Goal: Task Accomplishment & Management: Manage account settings

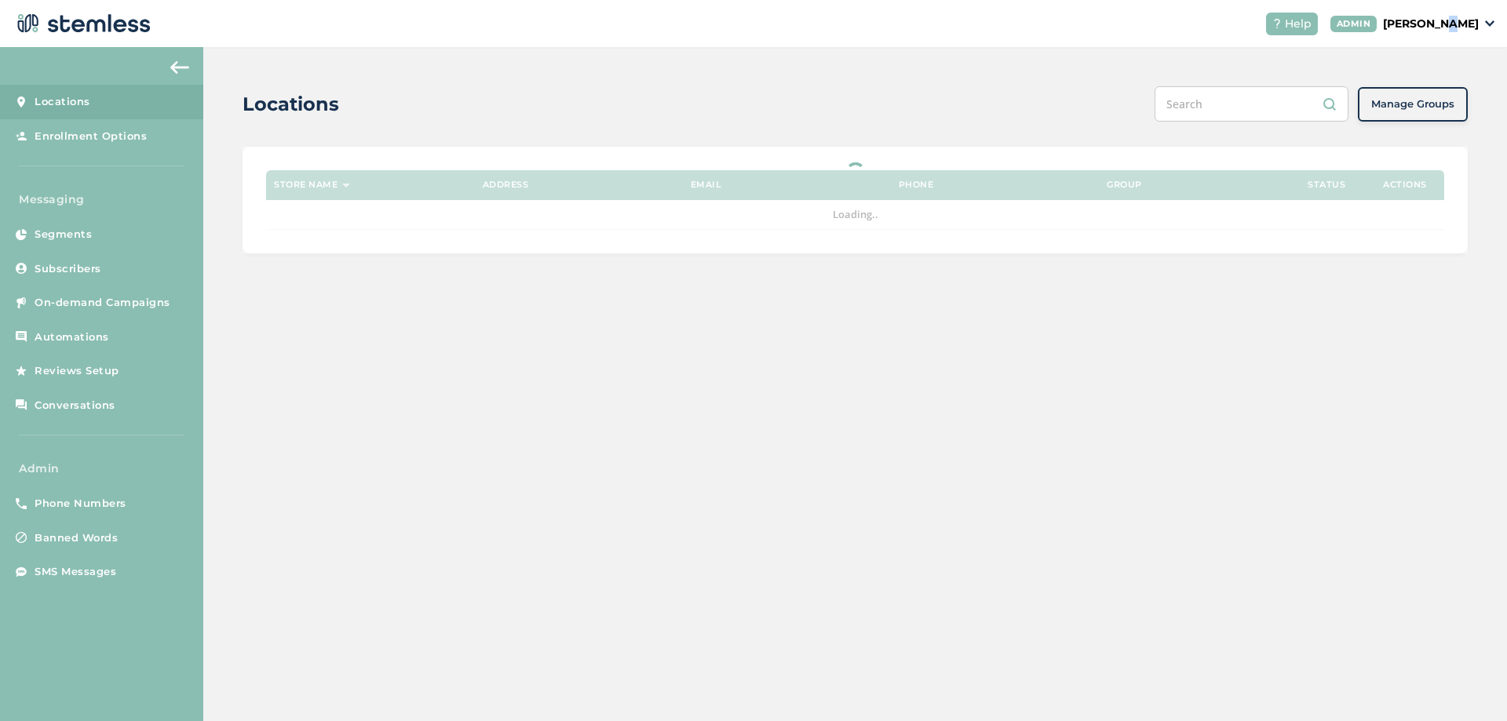
click at [1470, 17] on p "[PERSON_NAME]" at bounding box center [1431, 24] width 96 height 16
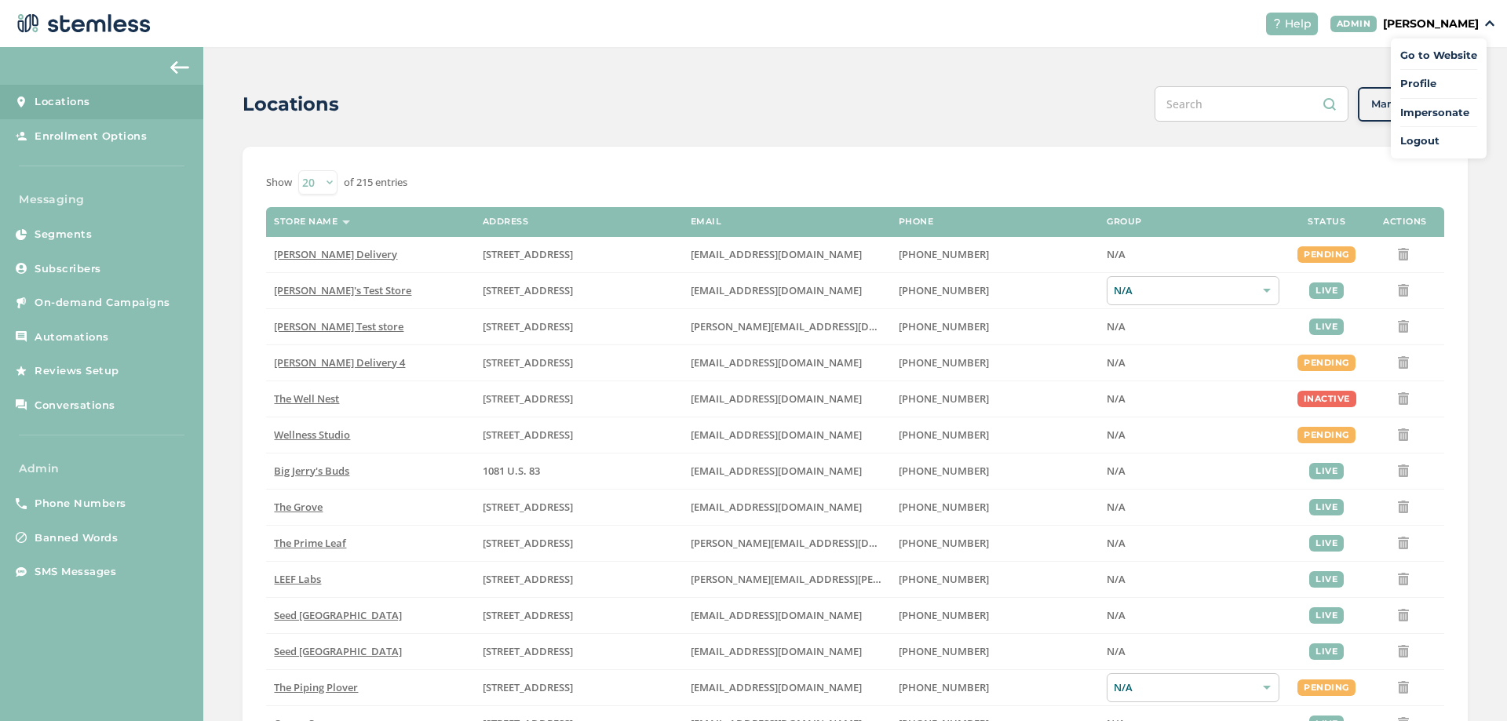
click at [1424, 113] on span "Impersonate" at bounding box center [1438, 113] width 77 height 16
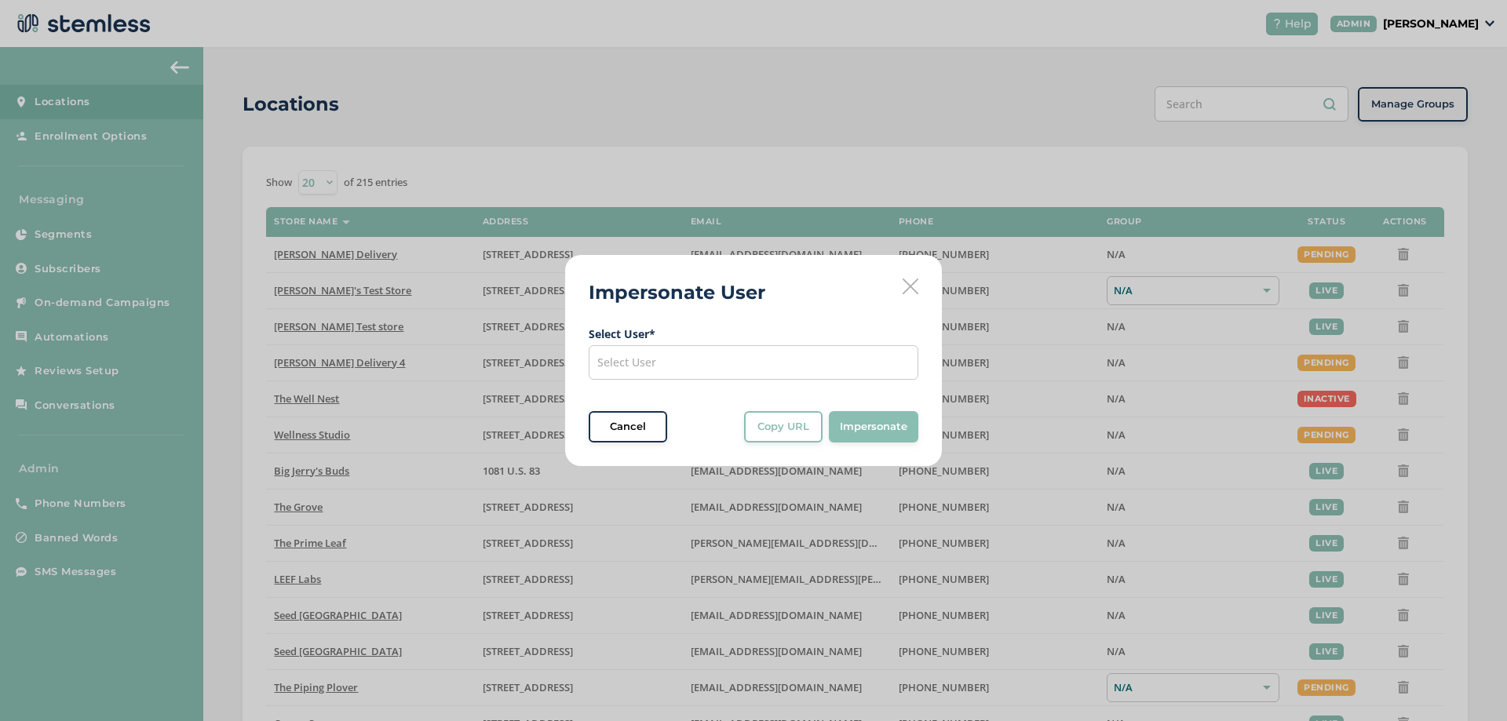
click at [816, 367] on div "Select User" at bounding box center [754, 362] width 330 height 35
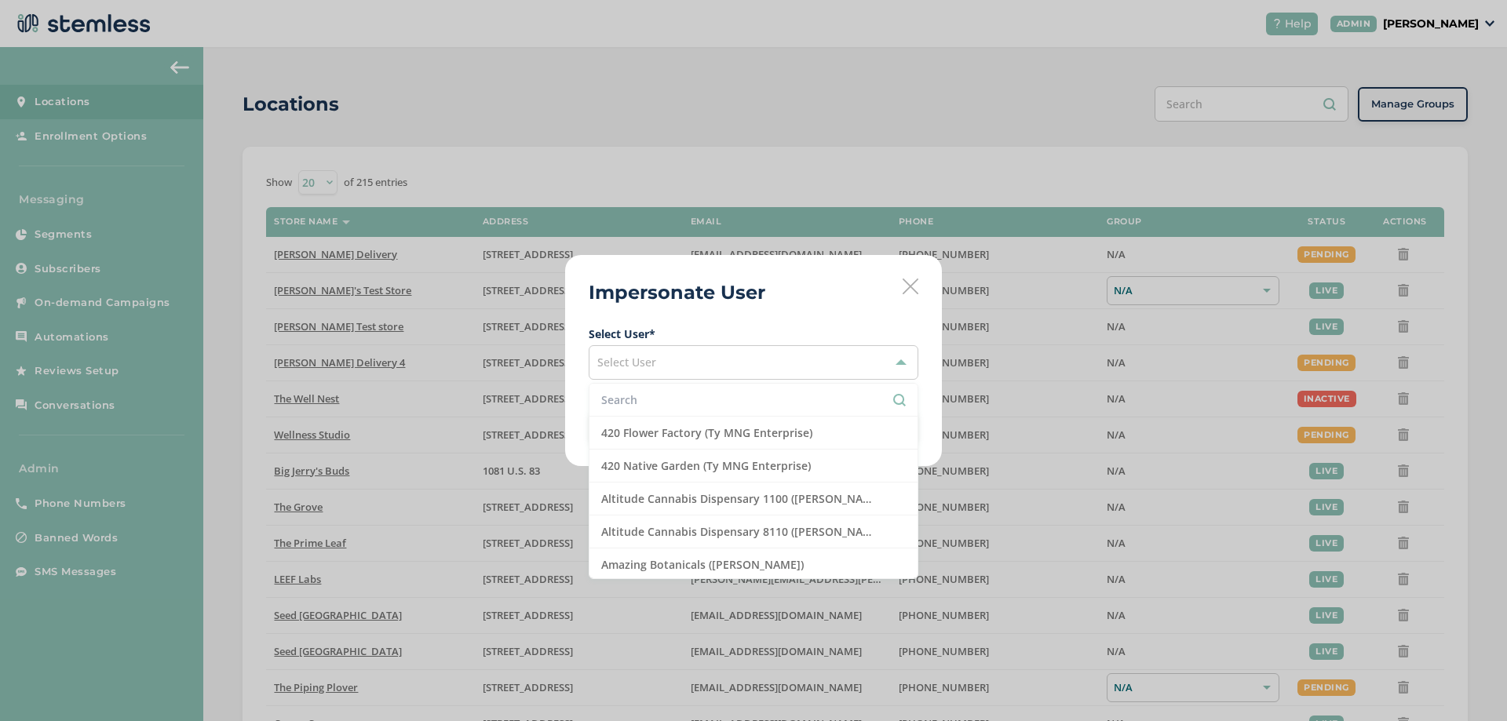
click at [662, 420] on li "420 Flower Factory (Ty MNG Enterprise)" at bounding box center [753, 433] width 328 height 33
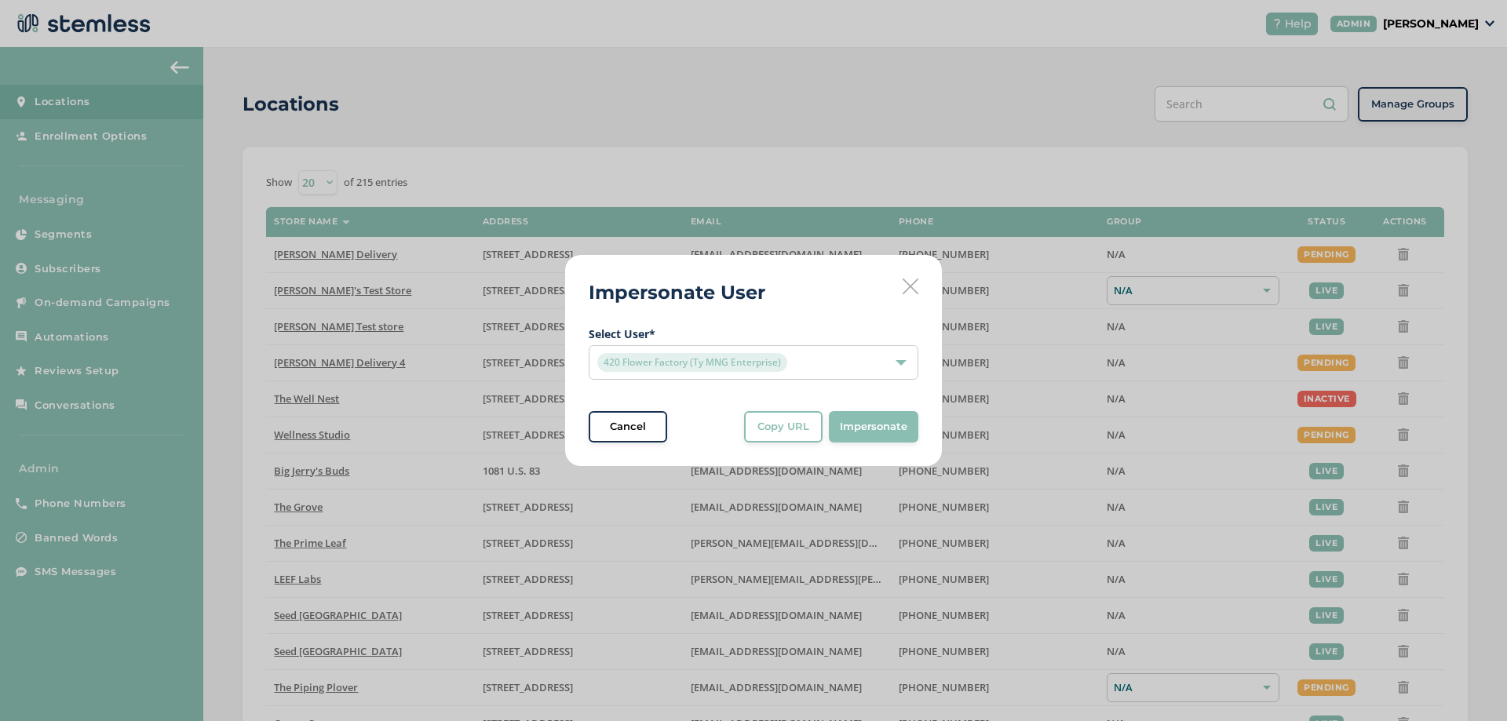
click at [669, 406] on span "Select User * 420 Flower Factory (Ty MNG Enterprise) Cancel Copy URL Copy URL t…" at bounding box center [754, 384] width 330 height 117
click at [695, 366] on span "420 Flower Factory (Ty MNG Enterprise)" at bounding box center [692, 362] width 190 height 19
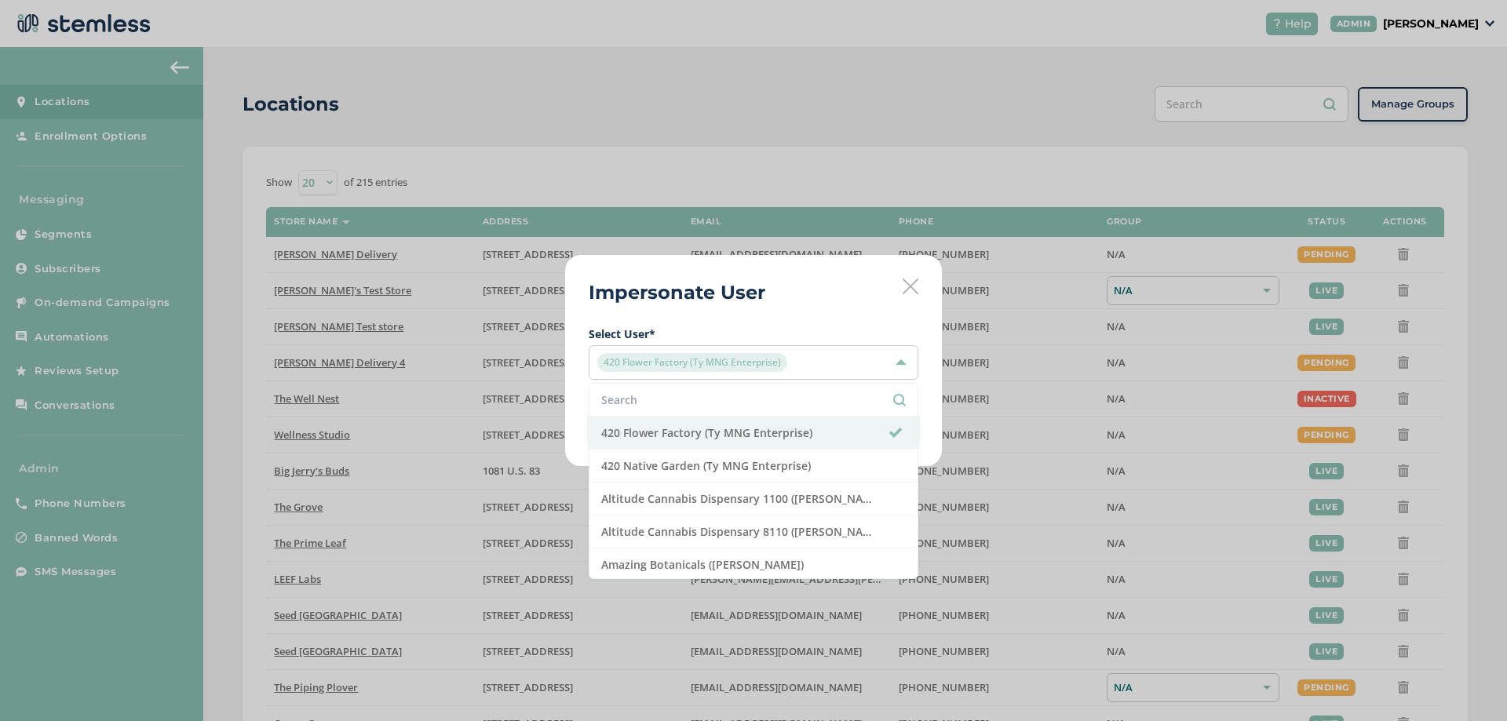
click at [668, 392] on input "text" at bounding box center [753, 400] width 305 height 16
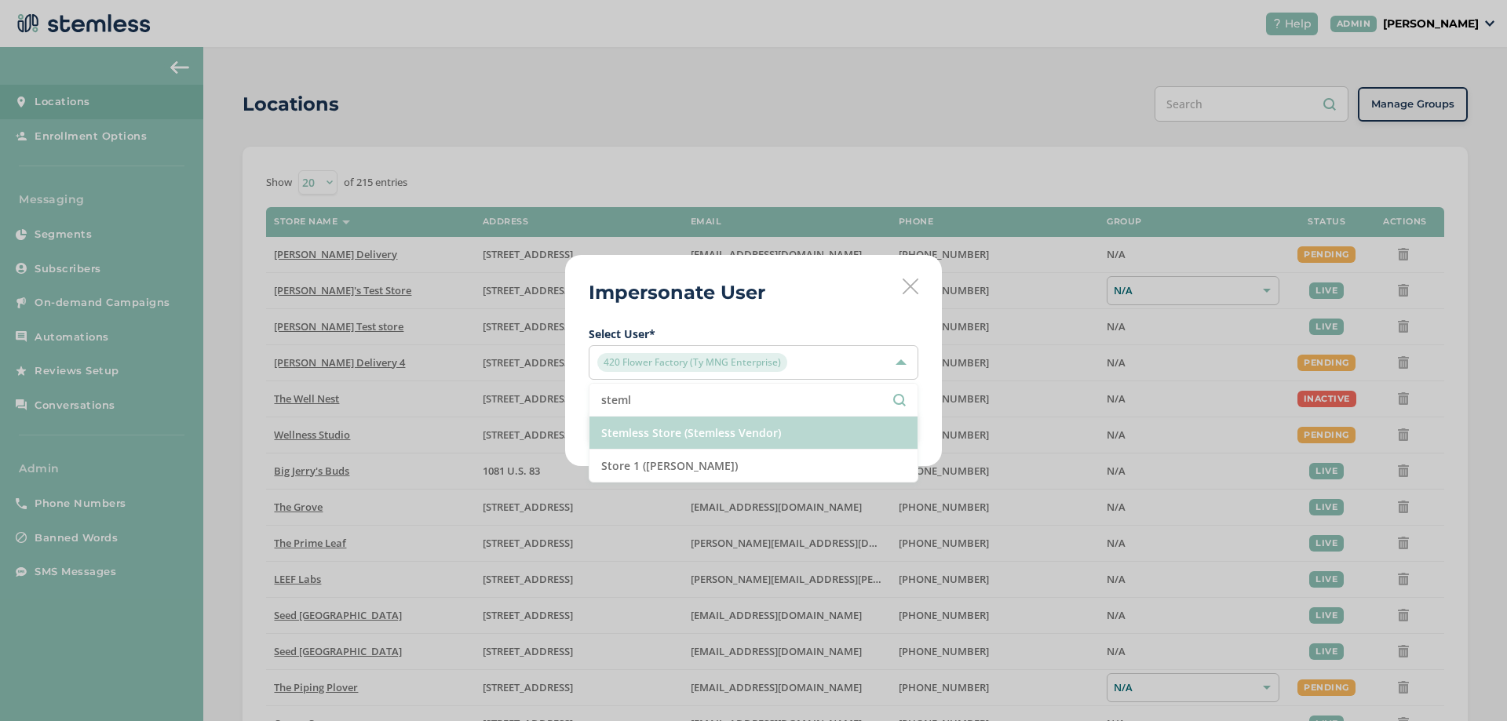
type input "steml"
click at [703, 431] on li "Stemless Store (Stemless Vendor)" at bounding box center [753, 433] width 328 height 33
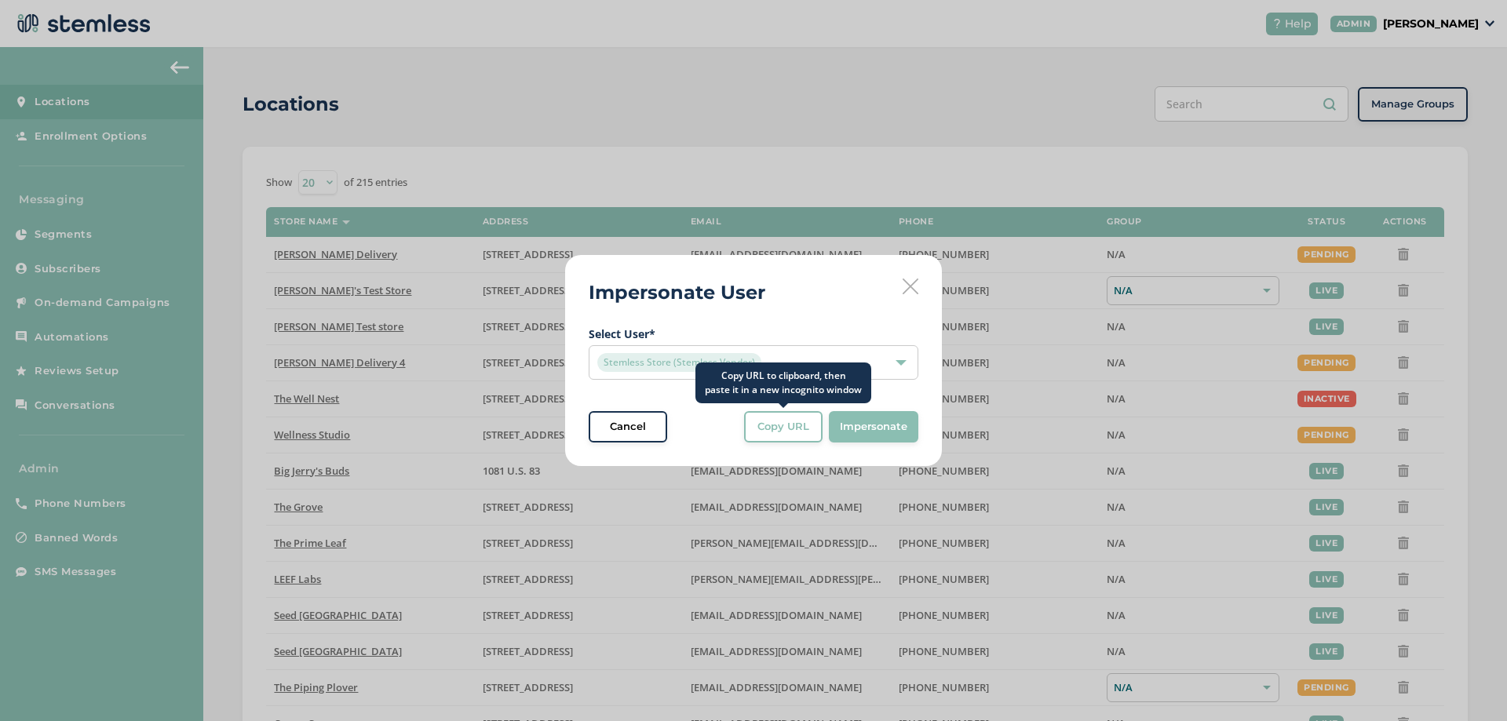
click at [765, 429] on span "Copy URL" at bounding box center [783, 427] width 52 height 16
drag, startPoint x: 907, startPoint y: 294, endPoint x: 484, endPoint y: 441, distance: 447.1
click at [907, 294] on icon at bounding box center [911, 287] width 16 height 16
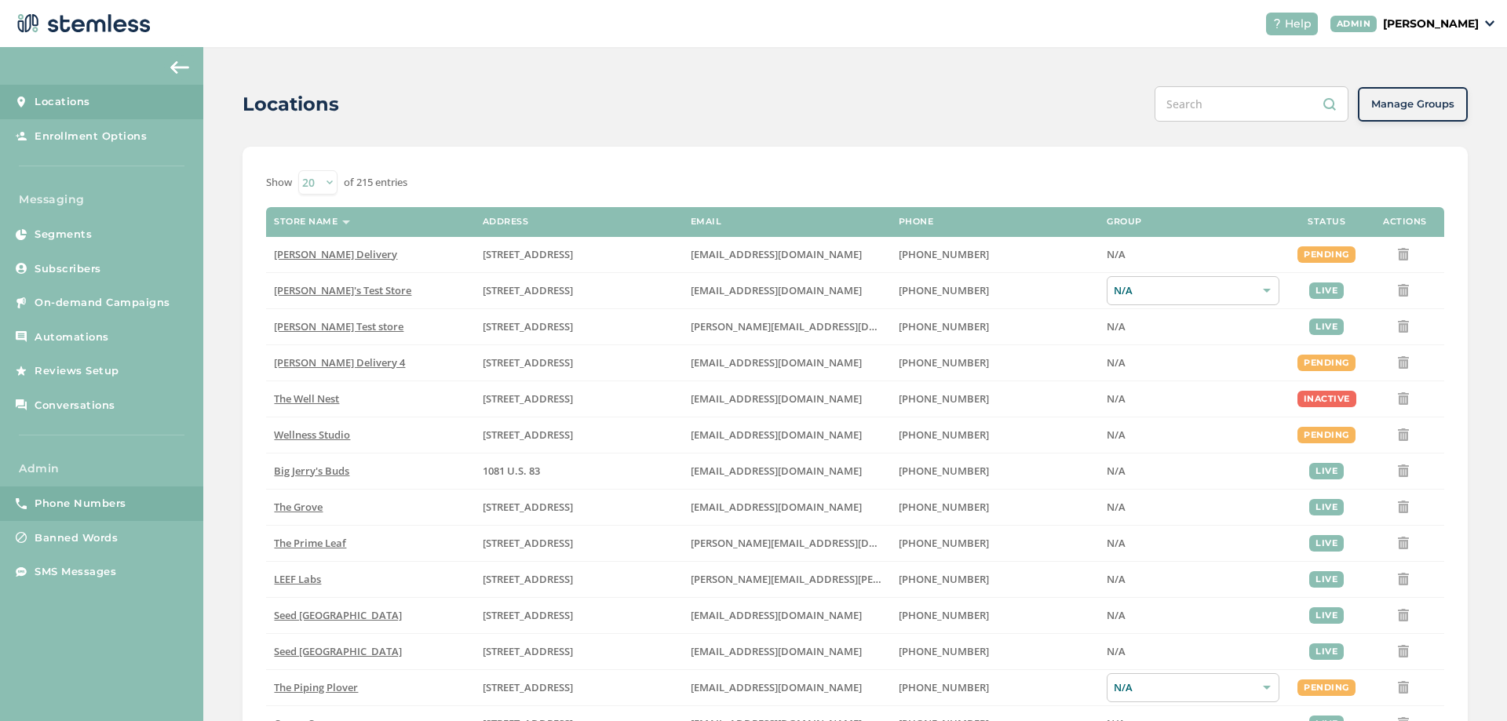
click at [75, 508] on span "Phone Numbers" at bounding box center [81, 504] width 92 height 16
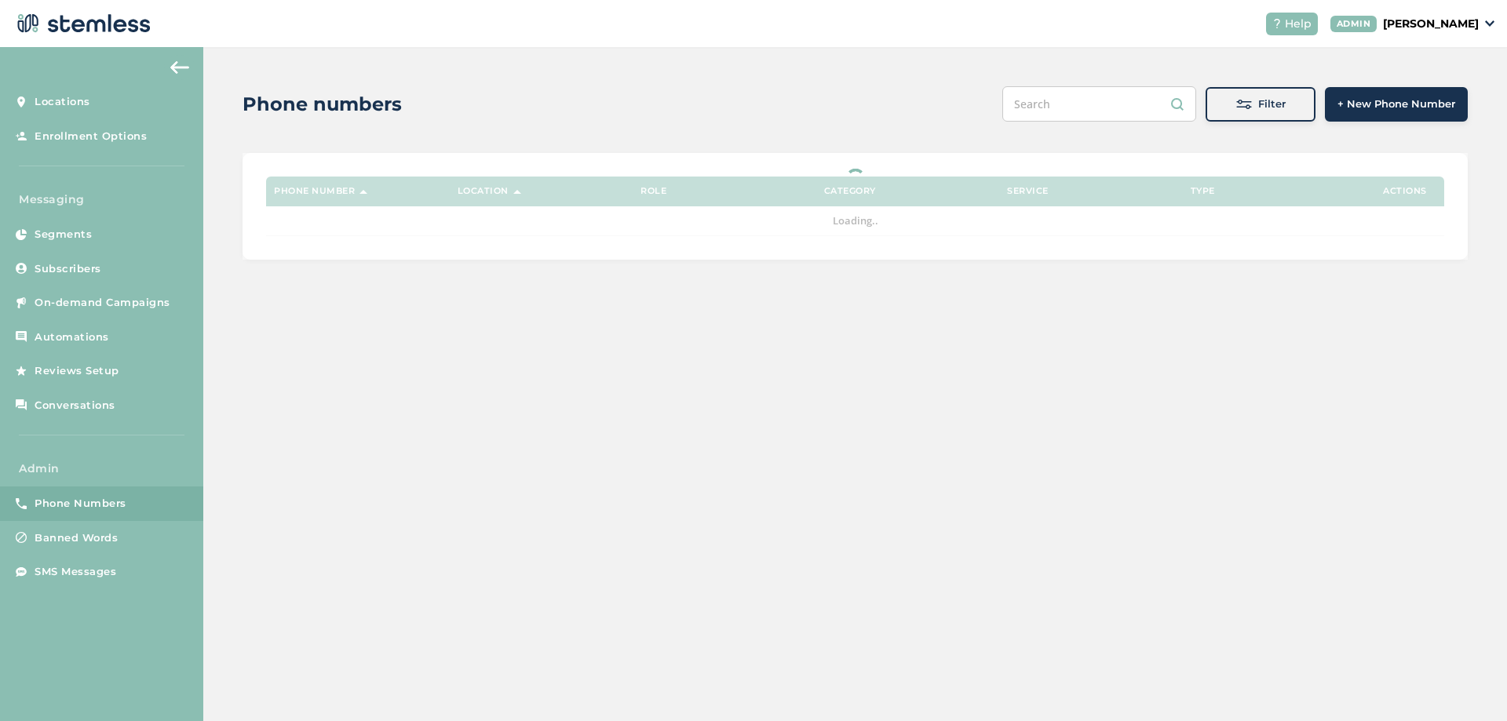
drag, startPoint x: 1080, startPoint y: 110, endPoint x: 1069, endPoint y: 97, distance: 17.3
click at [1069, 97] on input "text" at bounding box center [1099, 103] width 194 height 35
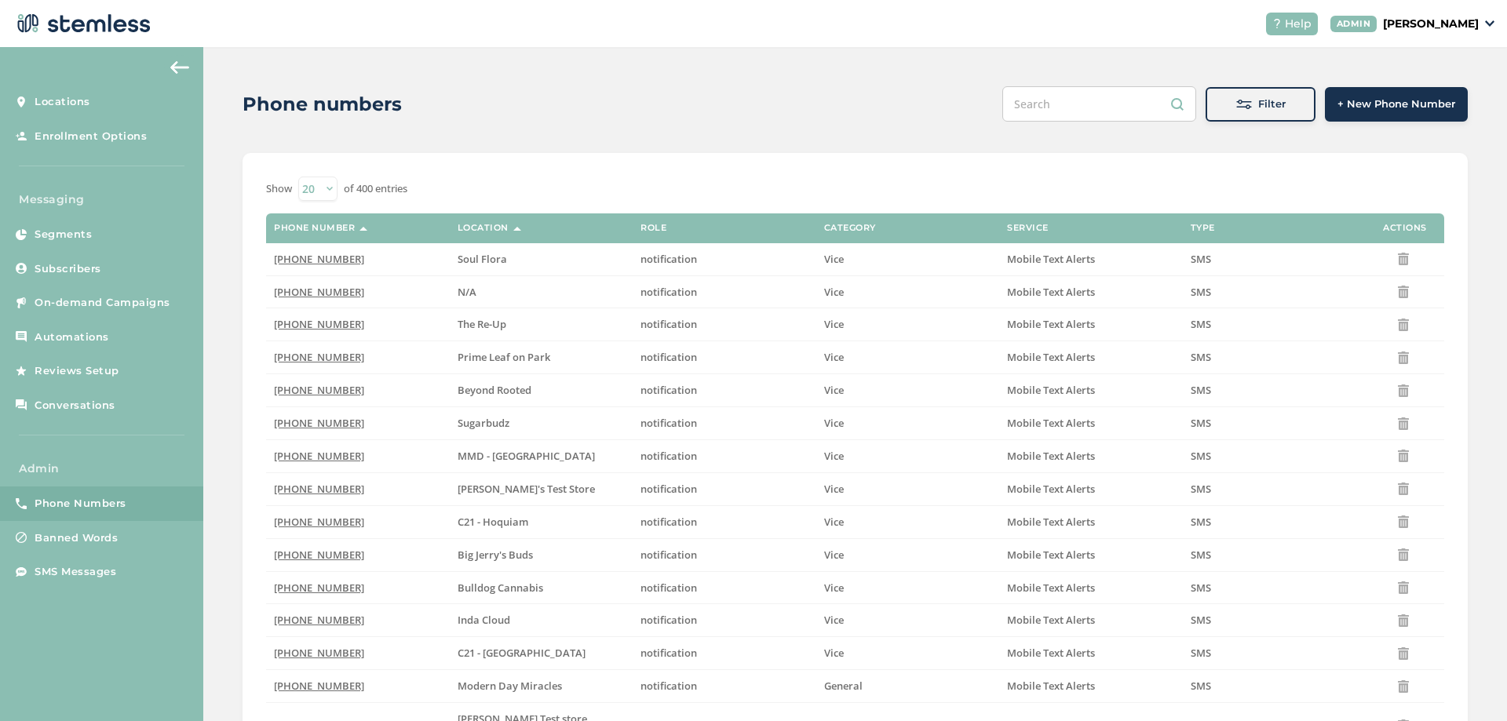
click at [1236, 98] on span at bounding box center [1244, 105] width 16 height 16
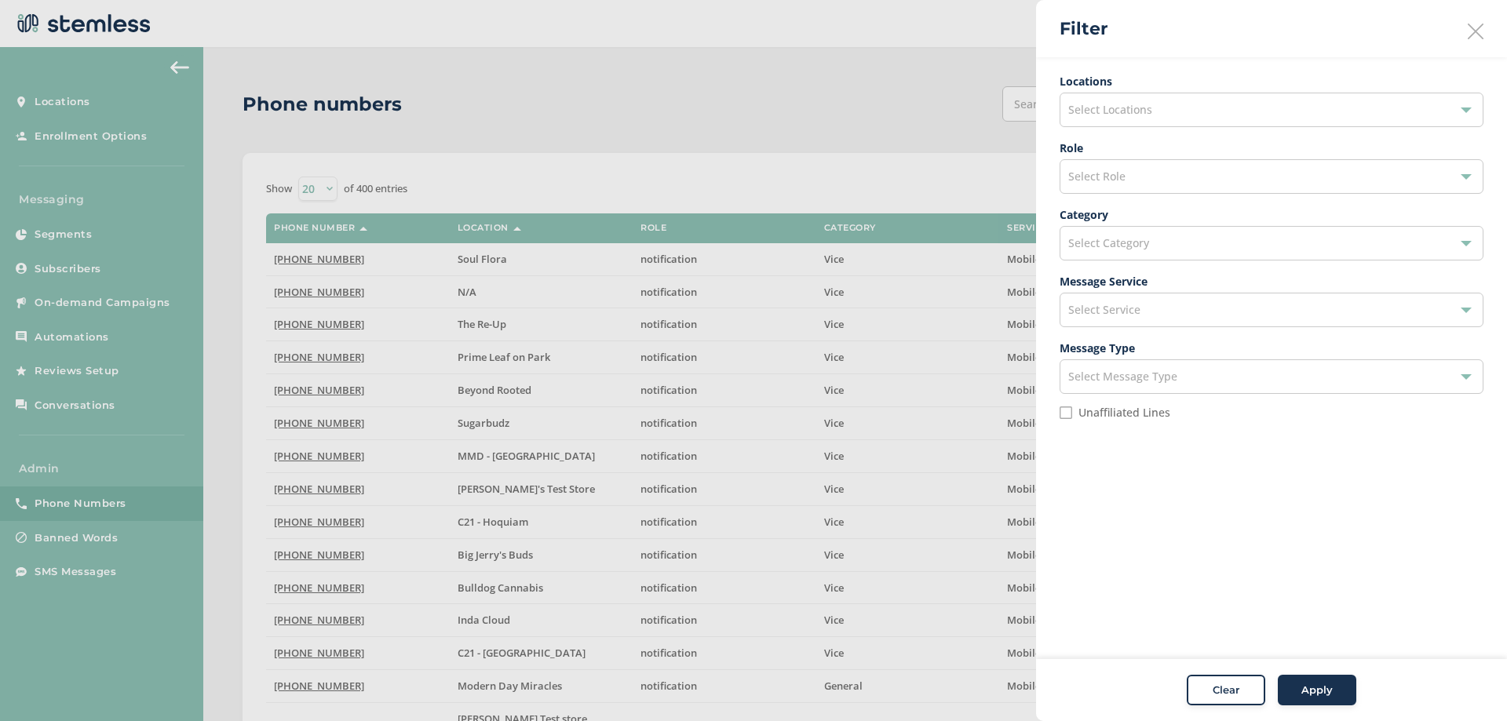
click at [933, 115] on div at bounding box center [753, 360] width 1507 height 721
click at [889, 126] on div at bounding box center [753, 360] width 1507 height 721
click at [1153, 111] on div "Select Locations" at bounding box center [1272, 110] width 424 height 35
click at [1115, 141] on input "text" at bounding box center [1271, 147] width 399 height 16
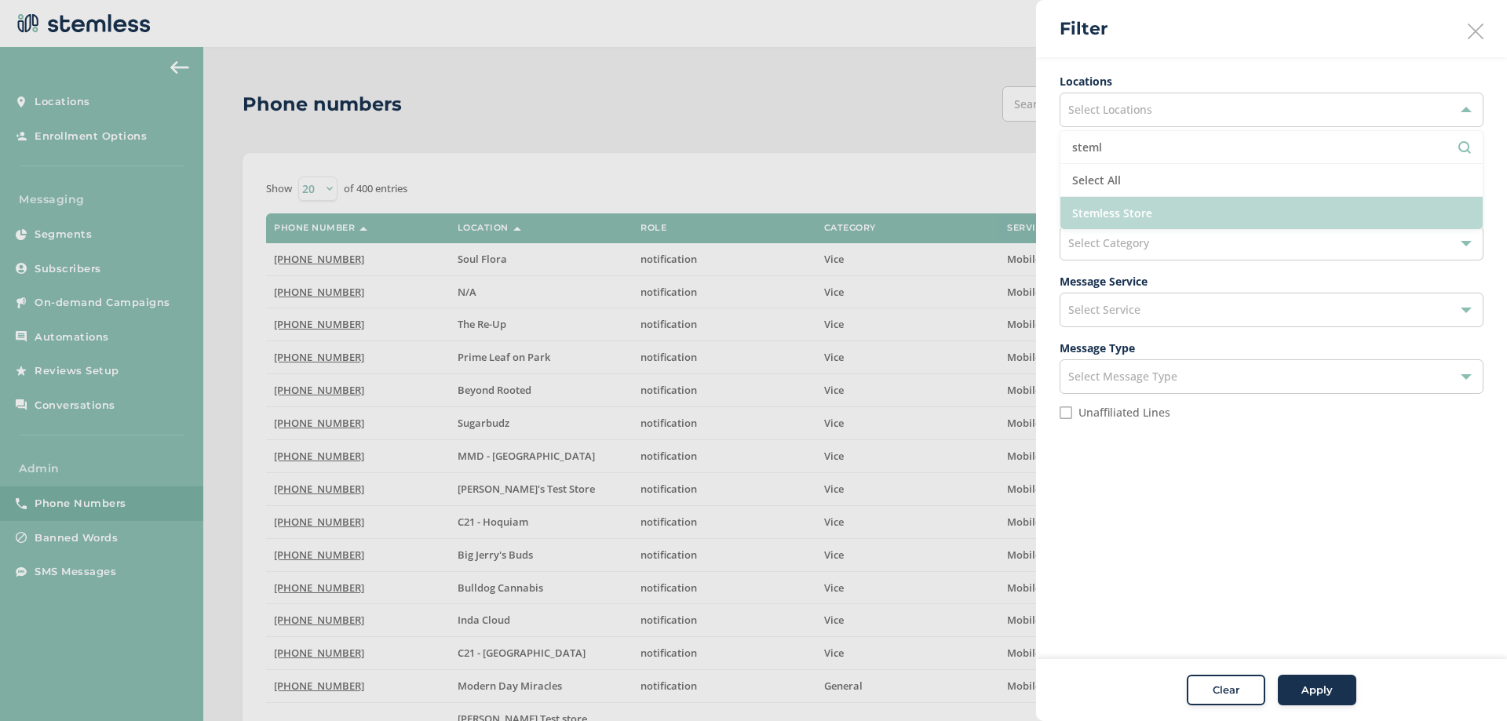
type input "steml"
click at [1159, 214] on li "Stemless Store" at bounding box center [1271, 213] width 422 height 32
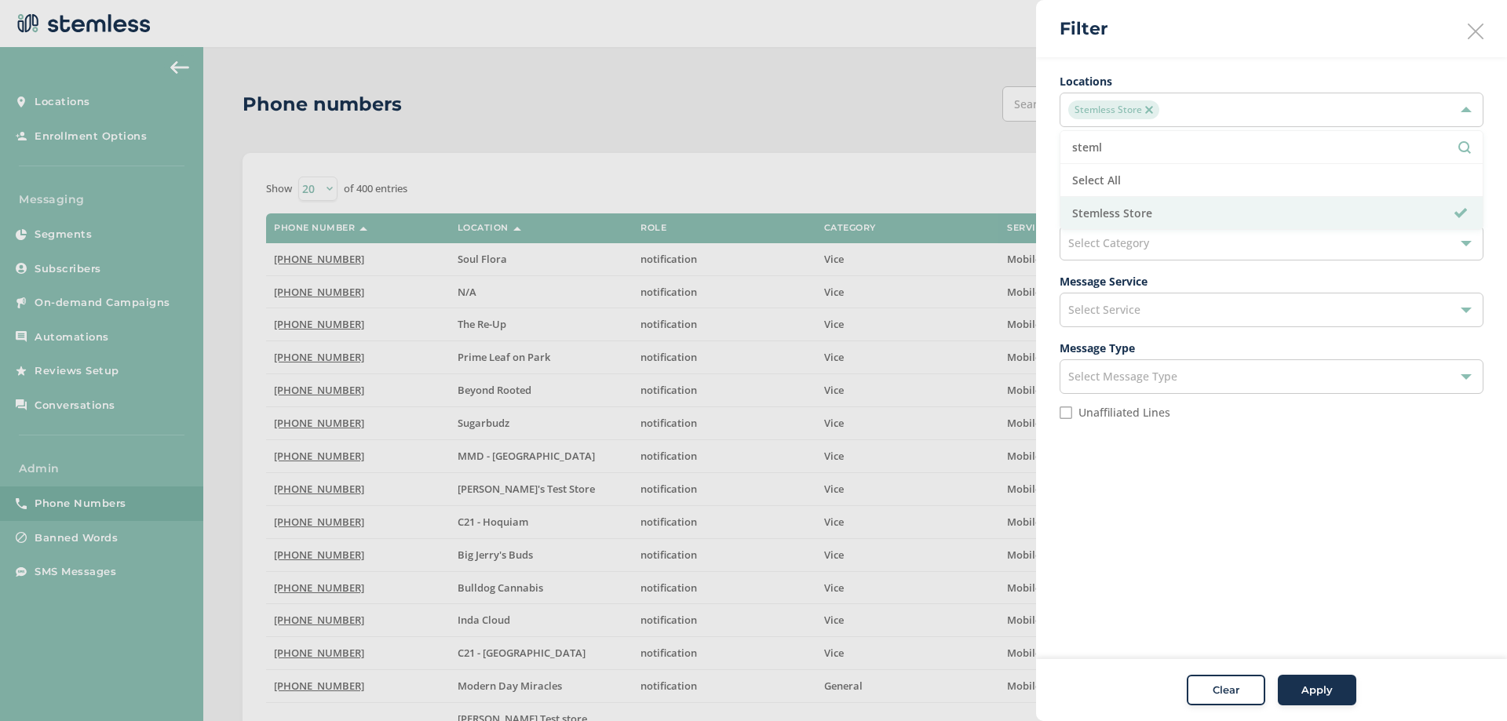
click at [1314, 689] on span "Apply" at bounding box center [1316, 691] width 31 height 16
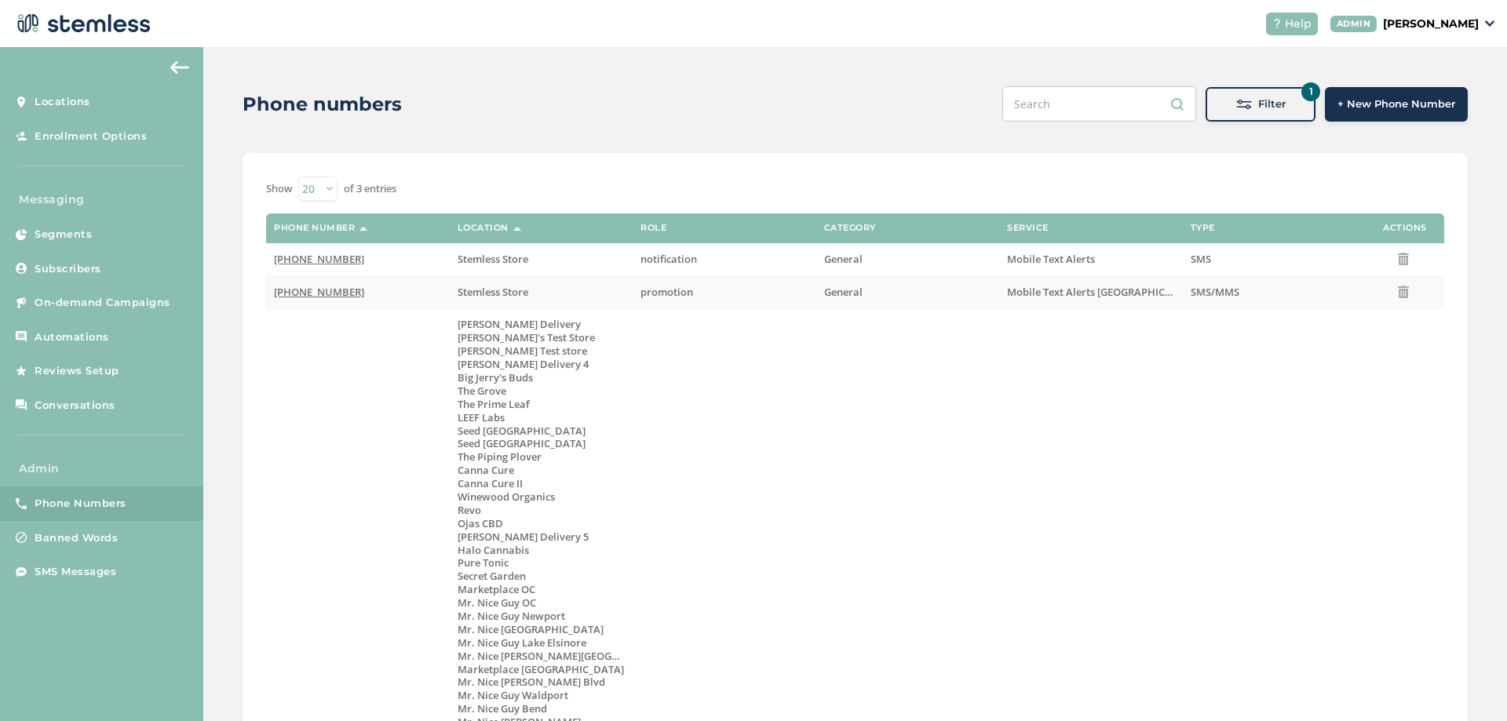
click at [322, 293] on span "[PHONE_NUMBER]" at bounding box center [319, 292] width 90 height 14
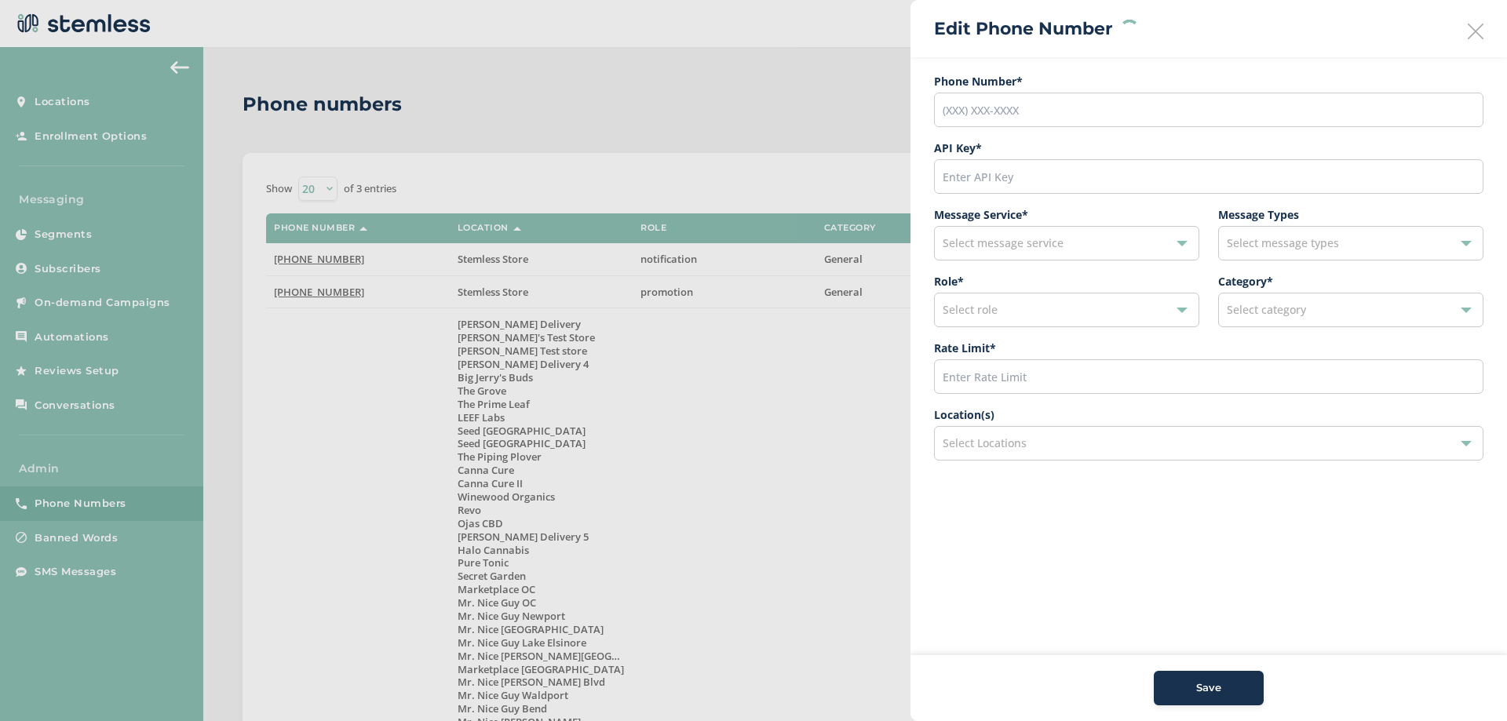
type input "[PHONE_NUMBER]"
type input "34115"
type input "600"
click at [1474, 35] on icon at bounding box center [1476, 32] width 16 height 16
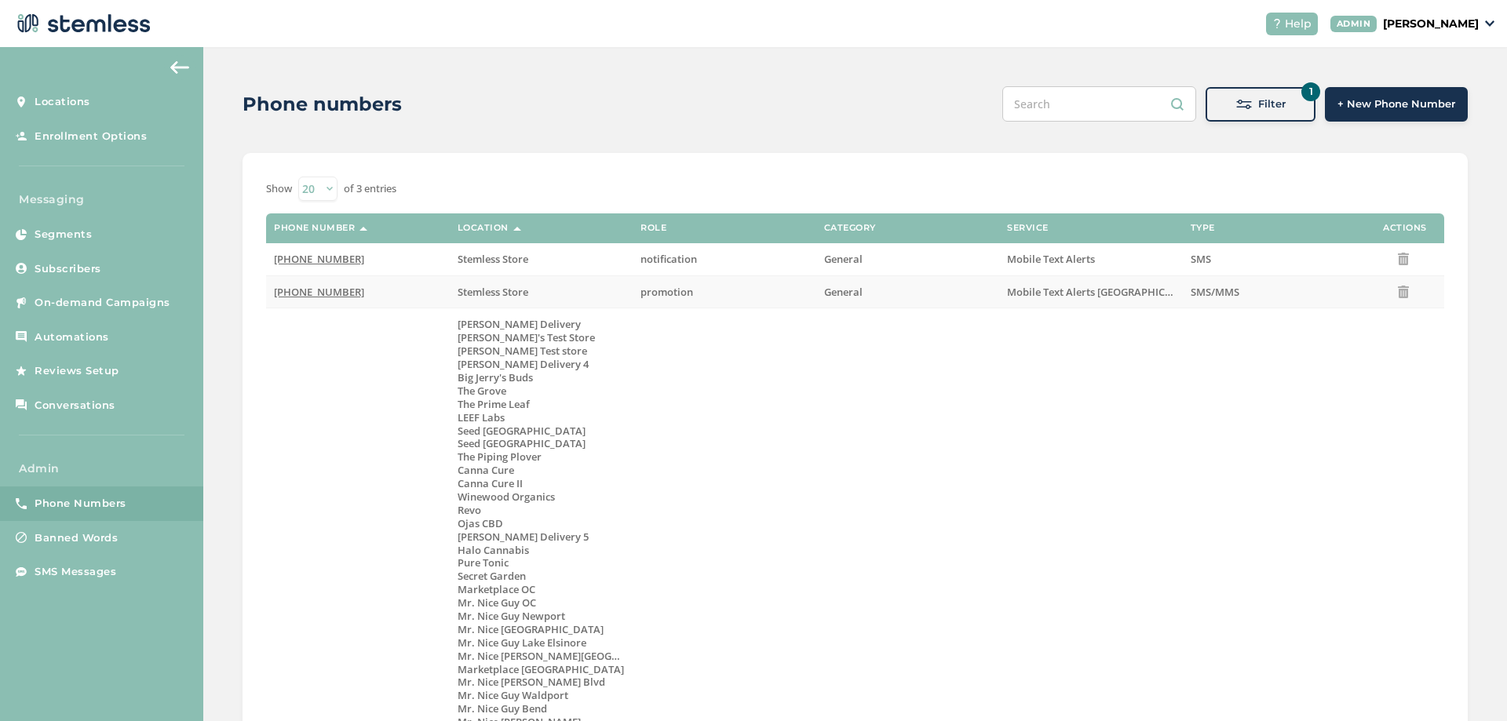
click at [311, 290] on span "[PHONE_NUMBER]" at bounding box center [319, 292] width 90 height 14
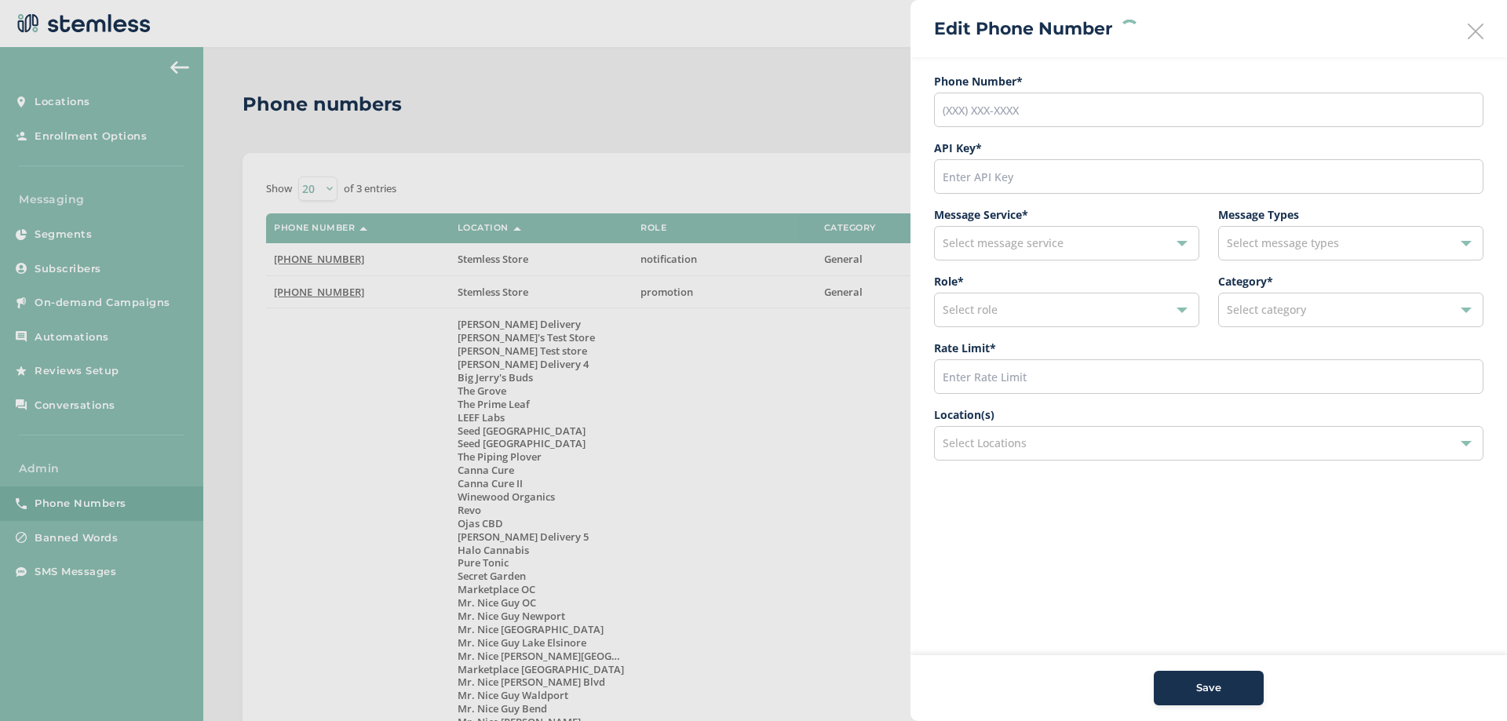
type input "[PHONE_NUMBER]"
type input "34115"
type input "600"
click at [1473, 31] on icon at bounding box center [1476, 32] width 16 height 16
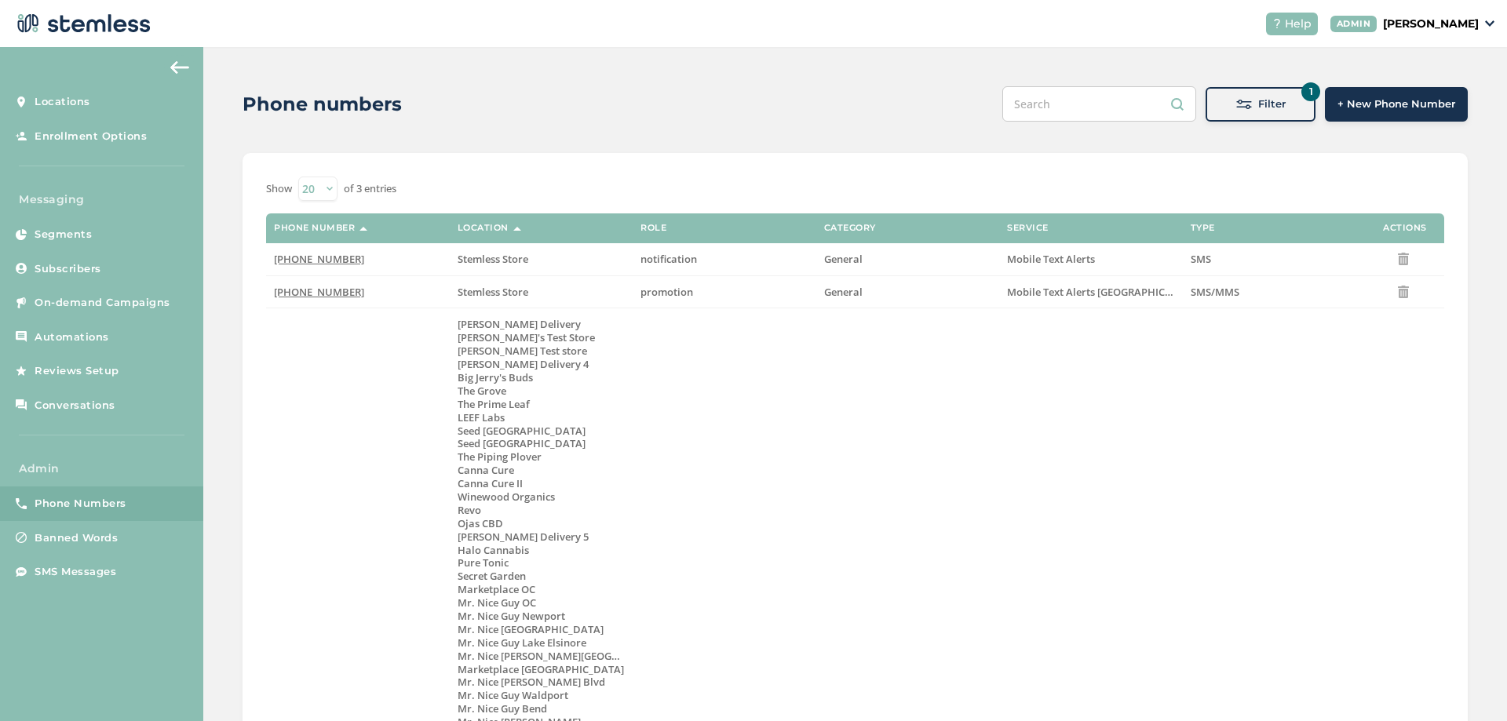
click at [779, 94] on div "Phone numbers" at bounding box center [616, 104] width 747 height 28
